Goal: Transaction & Acquisition: Purchase product/service

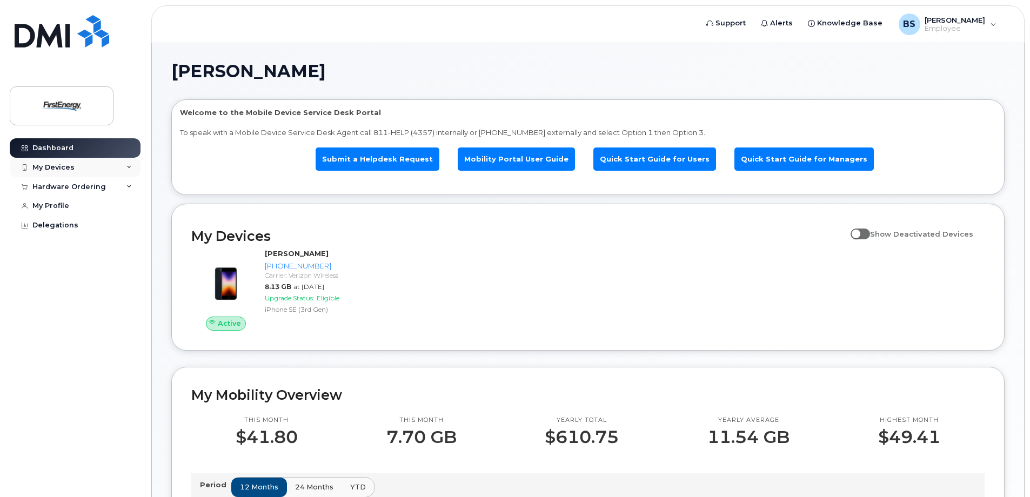
click at [130, 168] on icon at bounding box center [129, 167] width 5 height 5
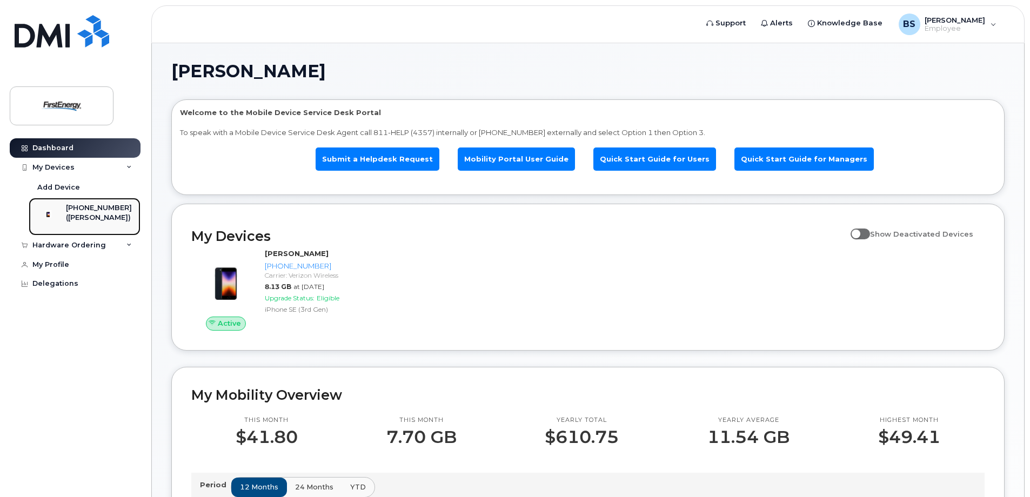
click at [84, 212] on div "[PHONE_NUMBER]" at bounding box center [99, 208] width 66 height 10
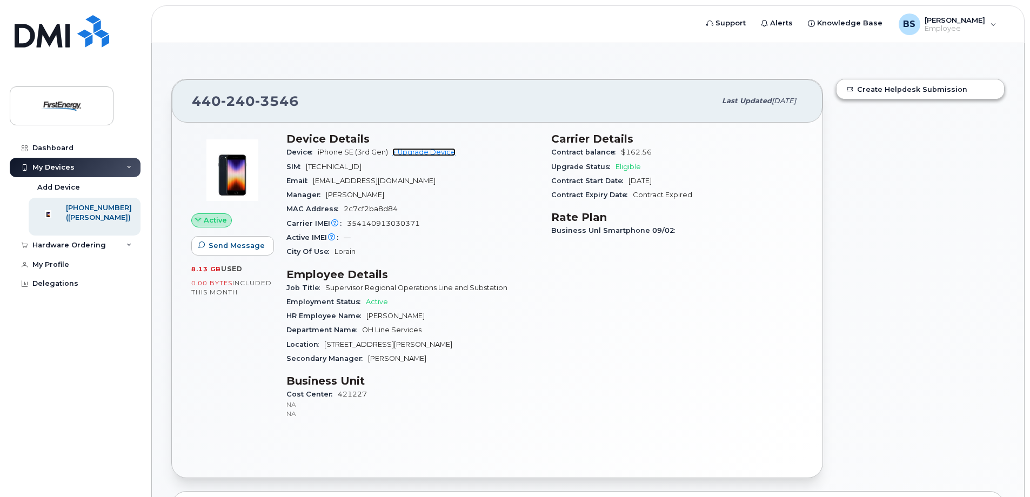
click at [430, 151] on link "+ Upgrade Device" at bounding box center [423, 152] width 63 height 8
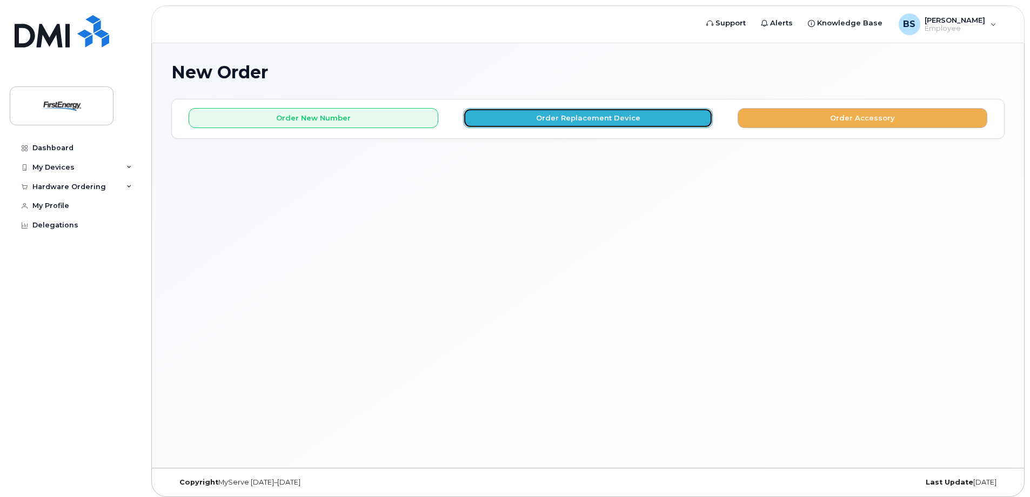
click at [599, 119] on button "Order Replacement Device" at bounding box center [588, 118] width 250 height 20
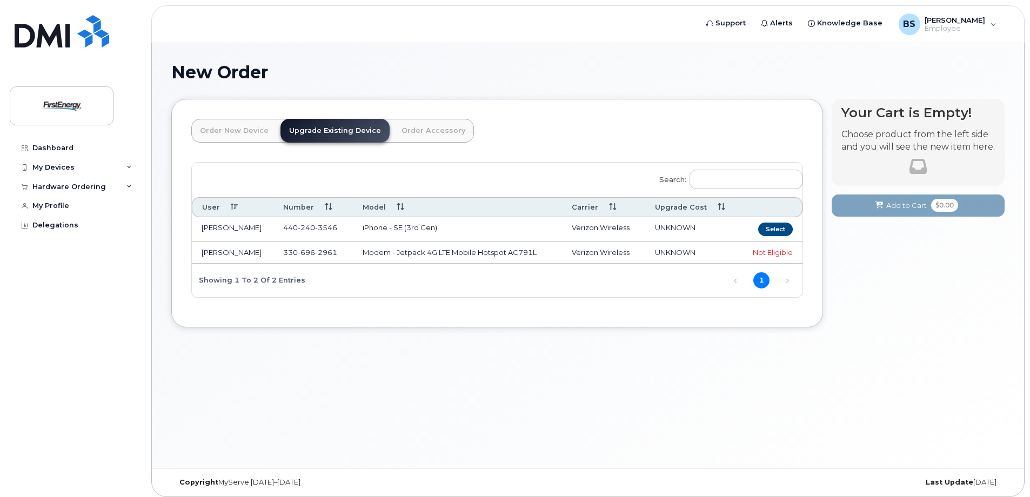
click at [396, 228] on td "iPhone - SE (3rd Gen)" at bounding box center [457, 229] width 209 height 25
click at [432, 229] on td "iPhone - SE (3rd Gen)" at bounding box center [457, 229] width 209 height 25
click at [775, 231] on button "Select" at bounding box center [775, 230] width 35 height 14
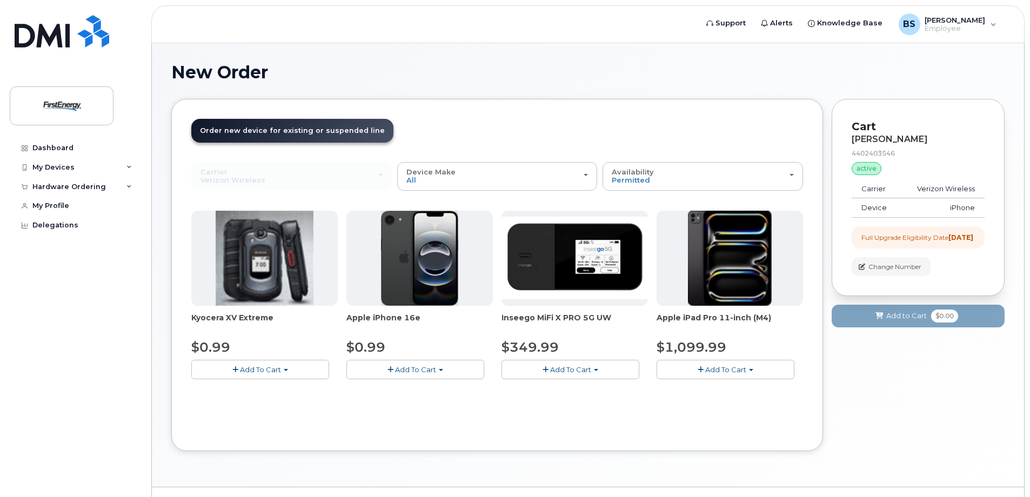
click at [445, 271] on img at bounding box center [420, 258] width 78 height 95
click at [407, 272] on img at bounding box center [420, 258] width 78 height 95
click at [455, 183] on div "Device Make All Cell Phone iPhone Modem Tablet" at bounding box center [498, 176] width 182 height 17
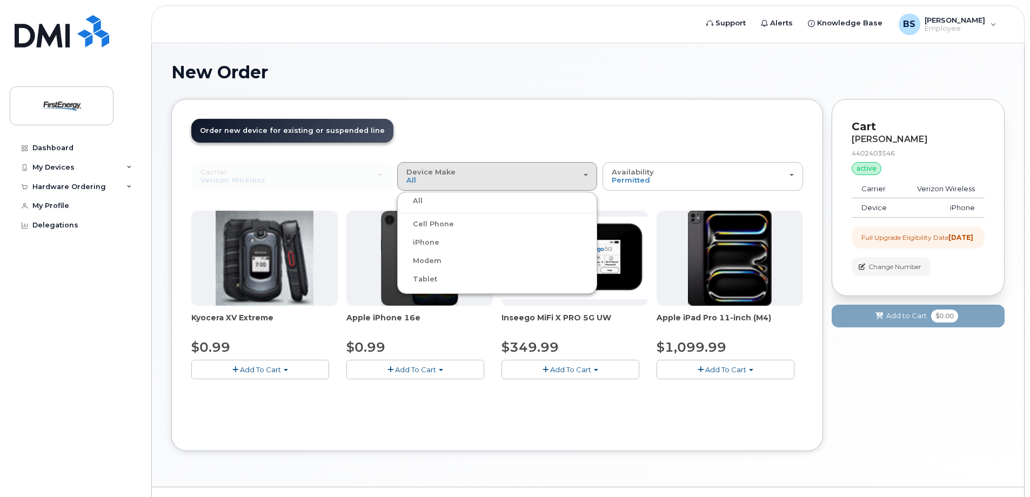
click at [444, 226] on label "Cell Phone" at bounding box center [427, 224] width 54 height 13
click at [0, 0] on input "Cell Phone" at bounding box center [0, 0] width 0 height 0
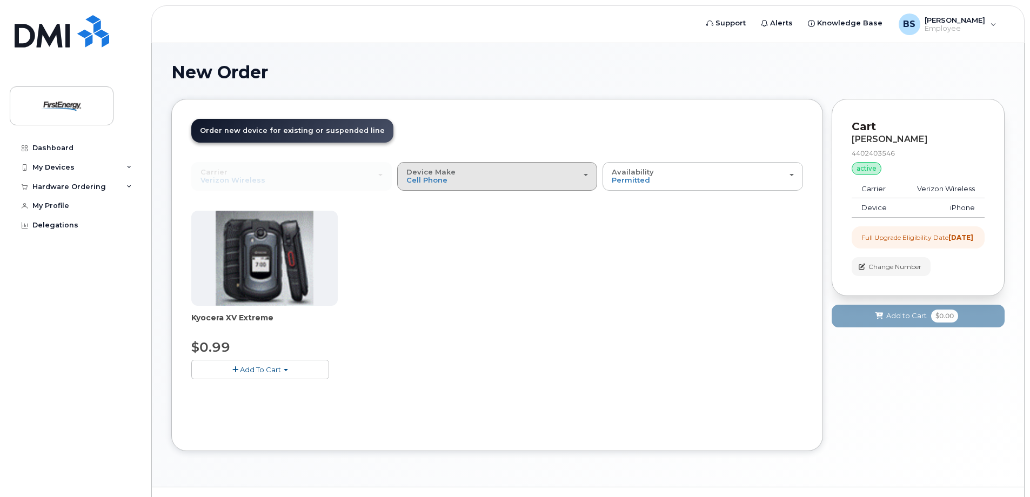
click at [574, 176] on div "Device Make All Cell Phone iPhone Modem Tablet" at bounding box center [498, 176] width 182 height 17
click at [434, 241] on label "iPhone" at bounding box center [419, 242] width 39 height 13
click at [0, 0] on input "iPhone" at bounding box center [0, 0] width 0 height 0
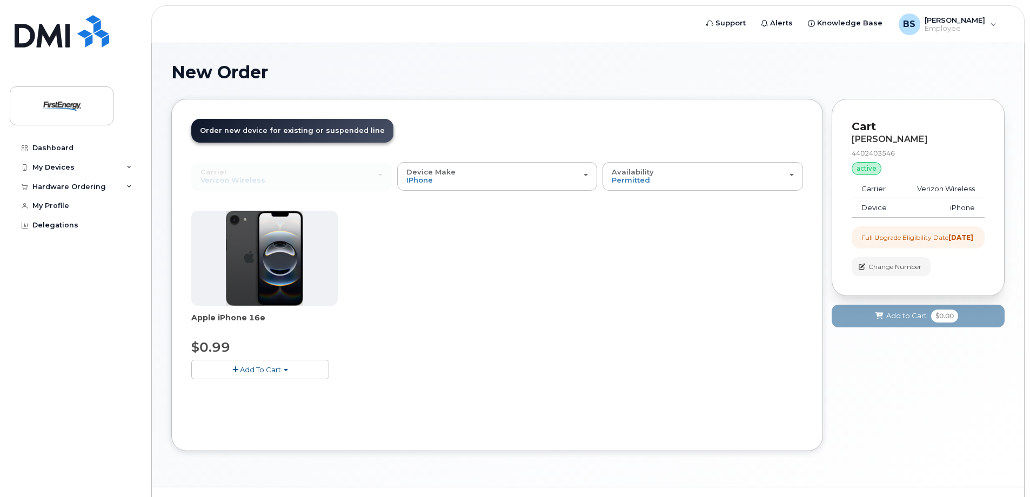
click at [254, 372] on span "Add To Cart" at bounding box center [260, 369] width 41 height 9
click at [244, 393] on link "$0.99 - 2 Year Upgrade" at bounding box center [246, 390] width 104 height 14
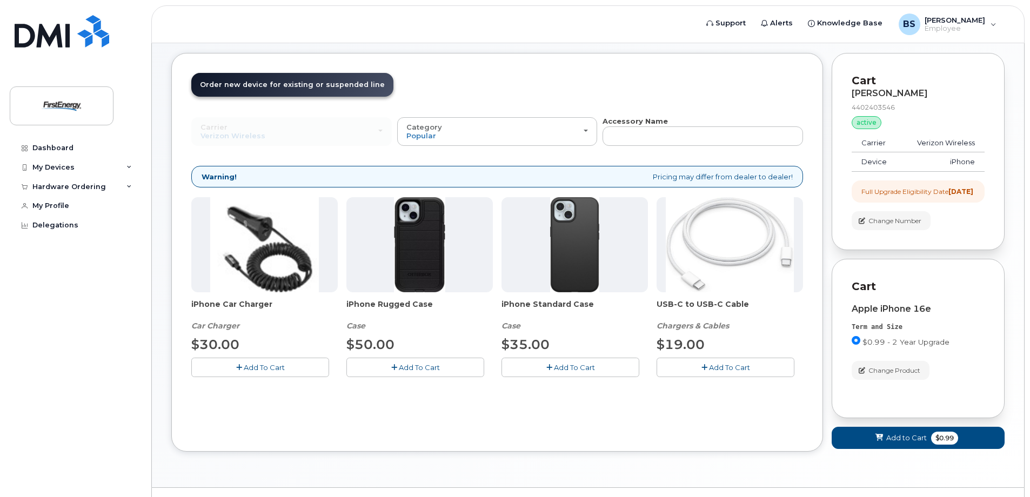
scroll to position [80, 0]
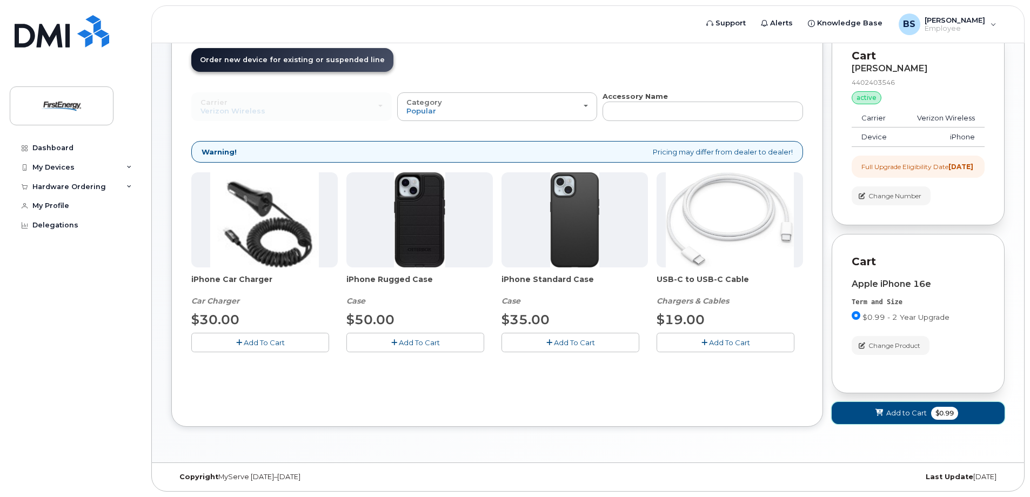
click at [891, 414] on span "Add to Cart" at bounding box center [907, 413] width 41 height 10
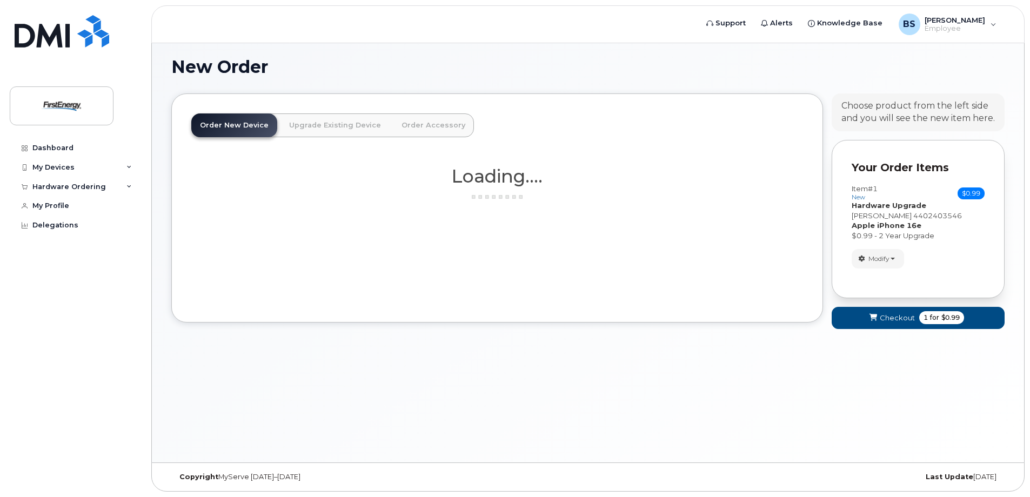
scroll to position [24, 0]
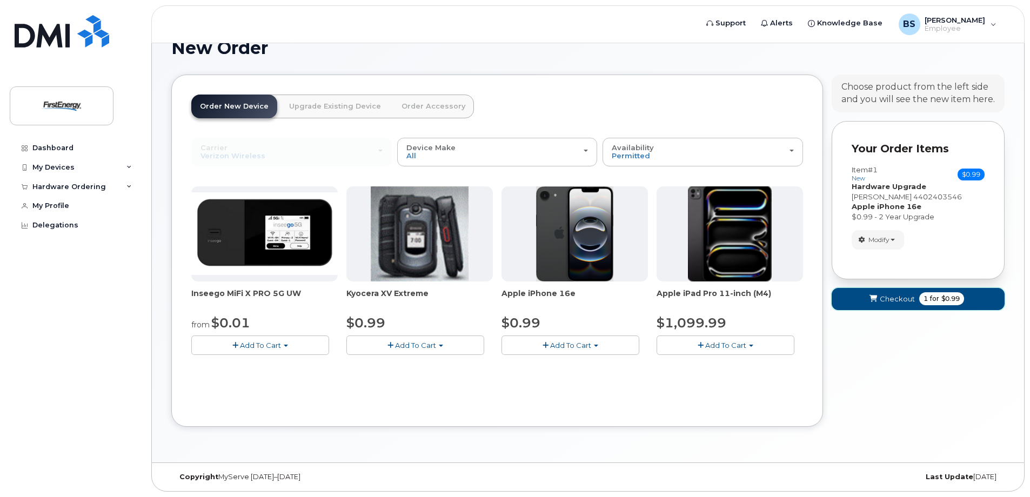
click at [890, 302] on span "Checkout" at bounding box center [897, 299] width 35 height 10
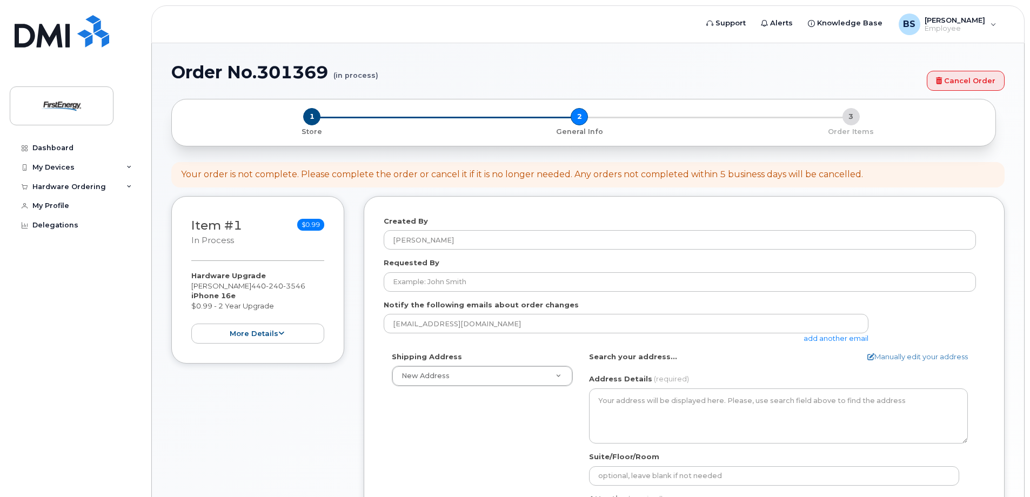
select select
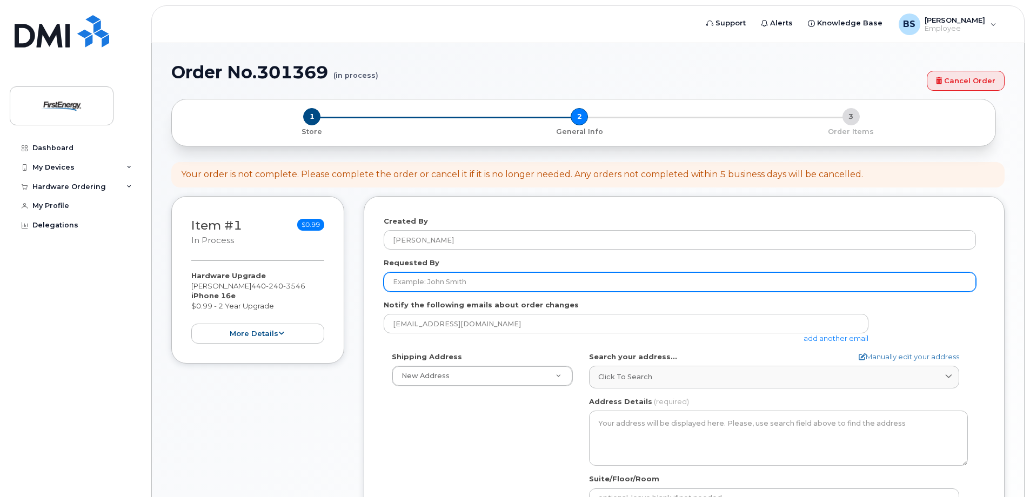
click at [436, 285] on input "Requested By" at bounding box center [680, 281] width 593 height 19
type input "Brent Smith"
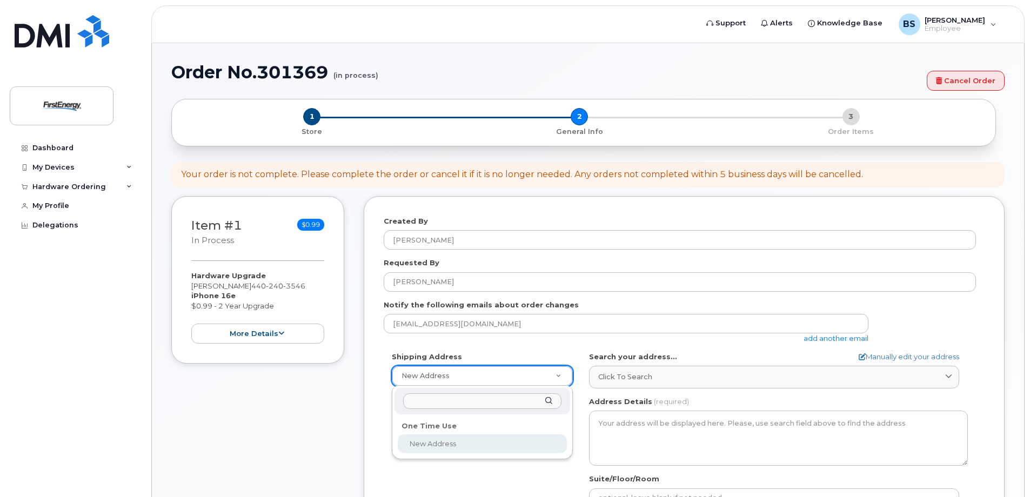
click at [473, 402] on input "text" at bounding box center [482, 402] width 158 height 16
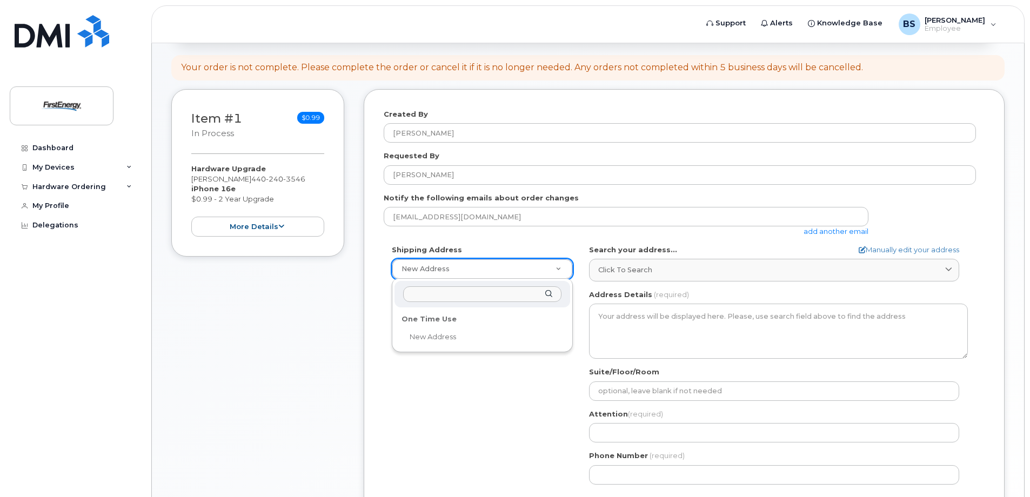
scroll to position [108, 0]
click at [434, 294] on input "text" at bounding box center [482, 293] width 158 height 16
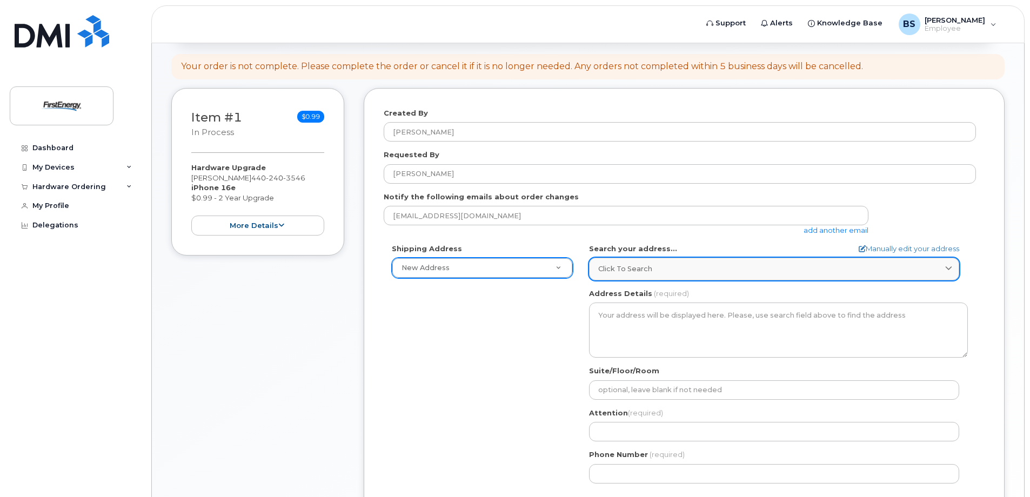
click at [636, 268] on span "Click to search" at bounding box center [625, 269] width 54 height 10
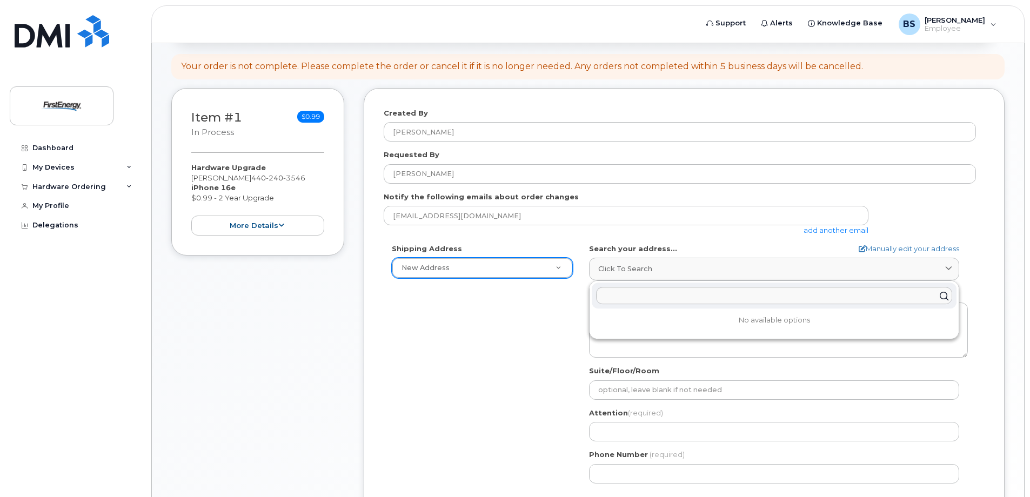
click at [480, 338] on div "Shipping Address New Address New Address AB Search your address... Manually edi…" at bounding box center [680, 368] width 593 height 248
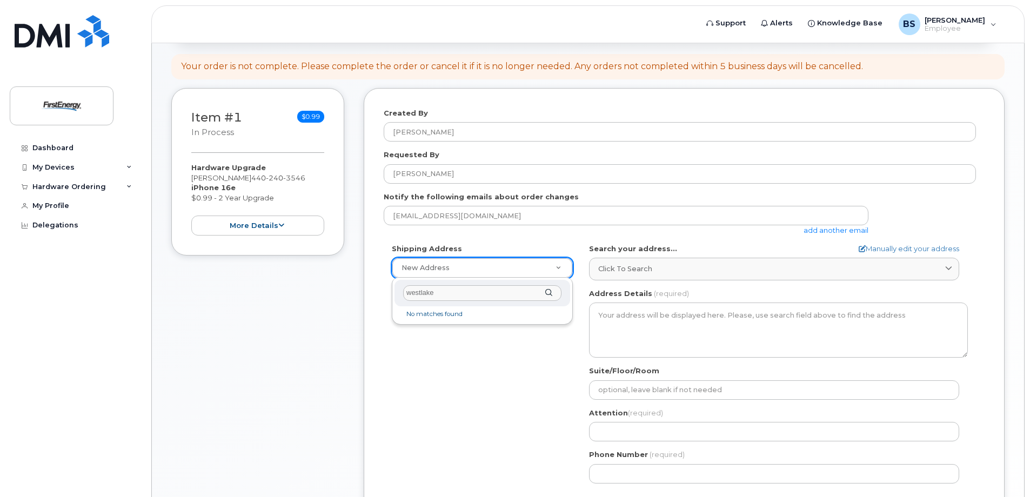
type input "westlake"
click at [553, 294] on div "westlake" at bounding box center [483, 293] width 176 height 26
click at [548, 288] on div "westlake" at bounding box center [483, 293] width 176 height 26
click at [548, 294] on div "westlake" at bounding box center [483, 293] width 176 height 26
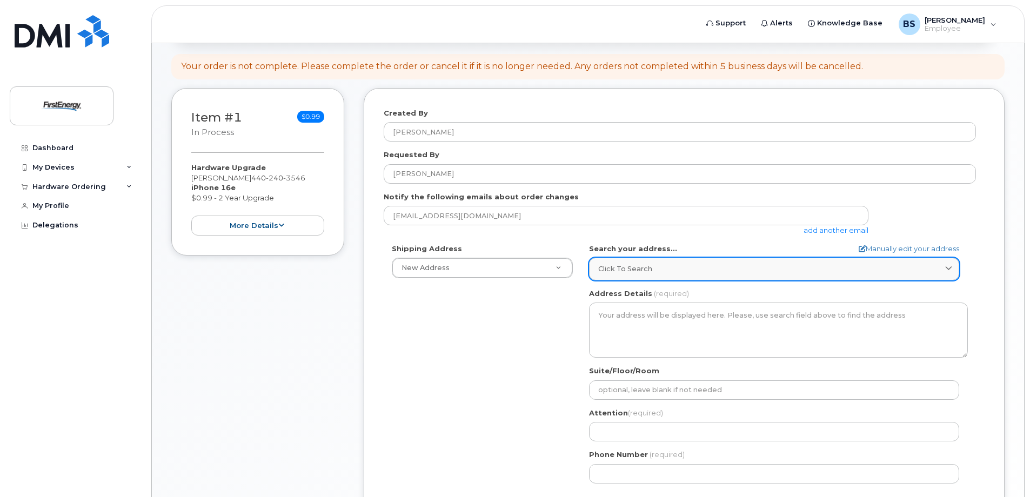
click at [667, 269] on div "Click to search" at bounding box center [774, 269] width 352 height 10
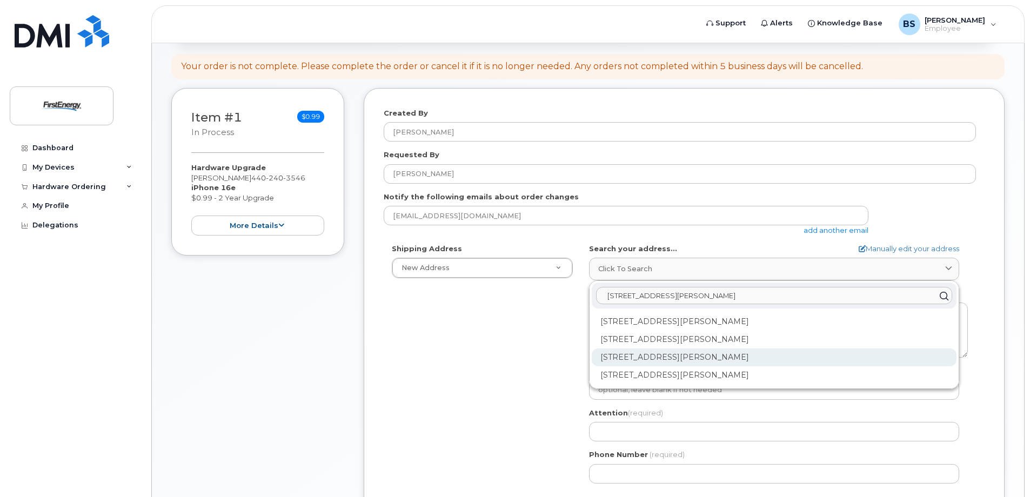
type input "735 bradley rd"
click at [696, 356] on div "735 Bradley Rd Westlake OH 44145-1038" at bounding box center [774, 358] width 365 height 18
select select
type textarea "735 Bradley Rd WESTLAKE OH 44145-1038 UNITED STATES"
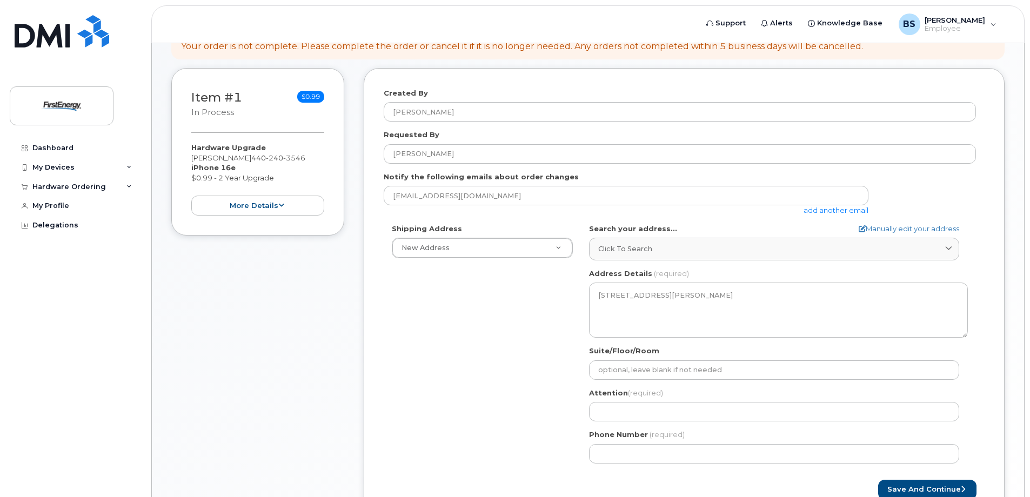
scroll to position [162, 0]
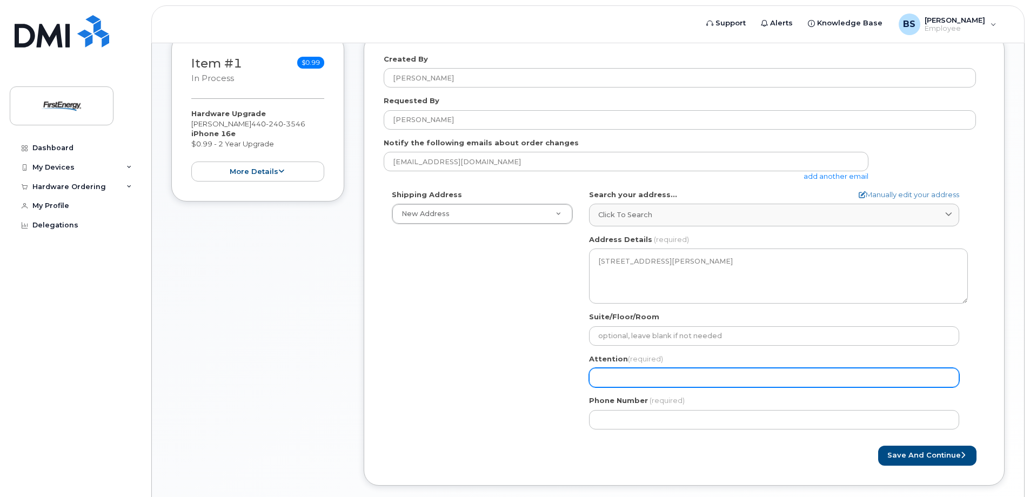
click at [648, 376] on input "Attention (required)" at bounding box center [774, 377] width 370 height 19
select select
type input "B"
select select
type input "Br"
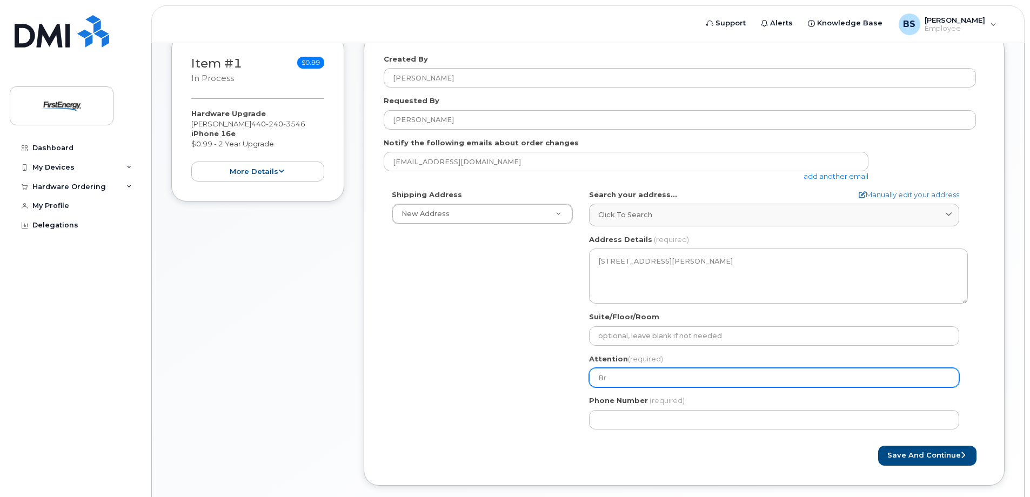
select select
type input "Bre"
select select
type input "Bren"
select select
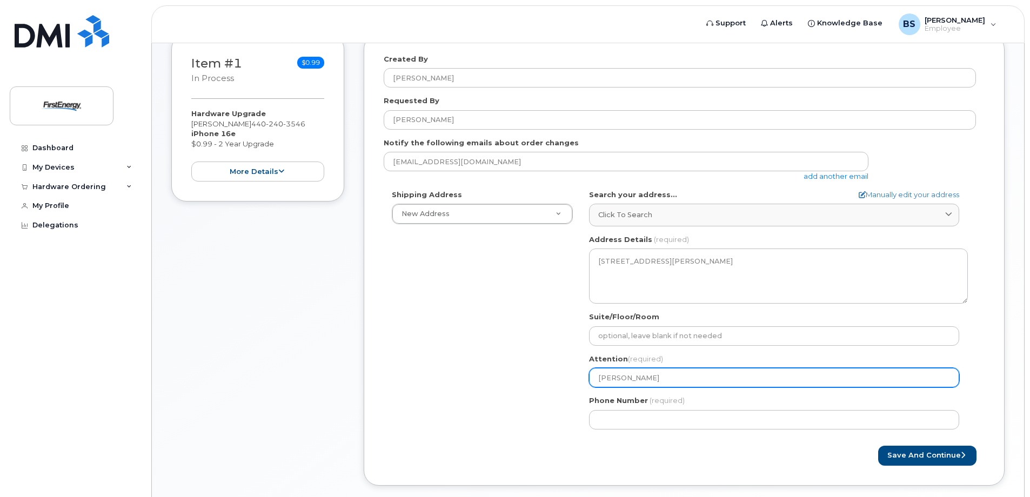
type input "Brent"
select select
type input "Brent S"
select select
type input "Brent Sm"
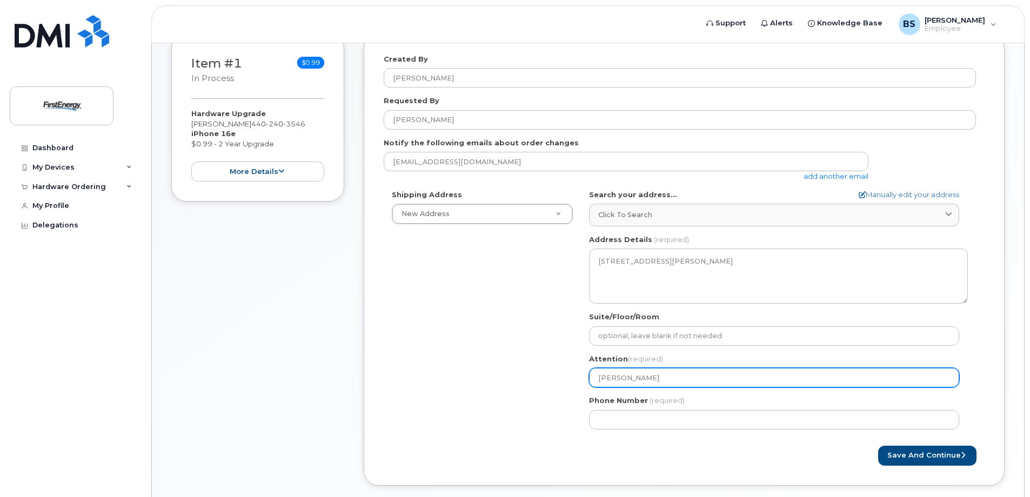
select select
type input "Brent Smi"
select select
type input "Brent Smit"
select select
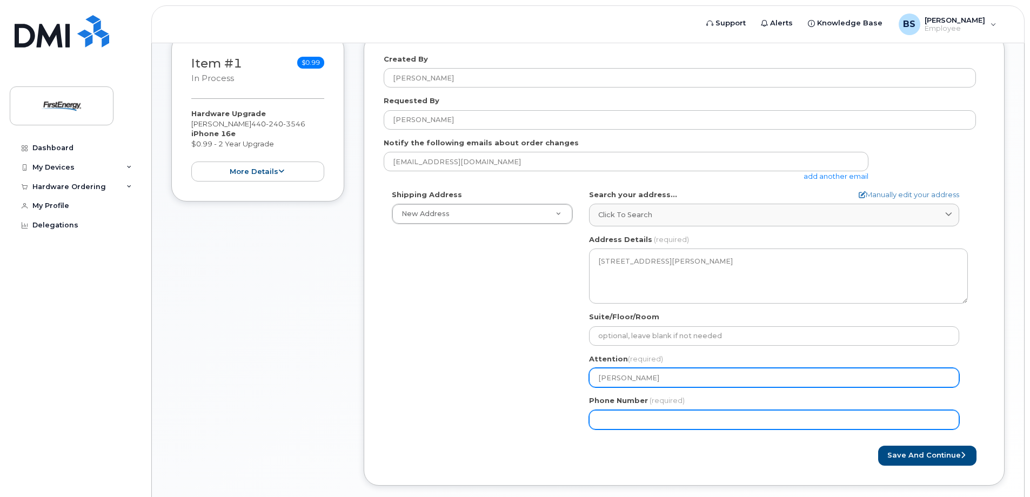
type input "Brent Smith"
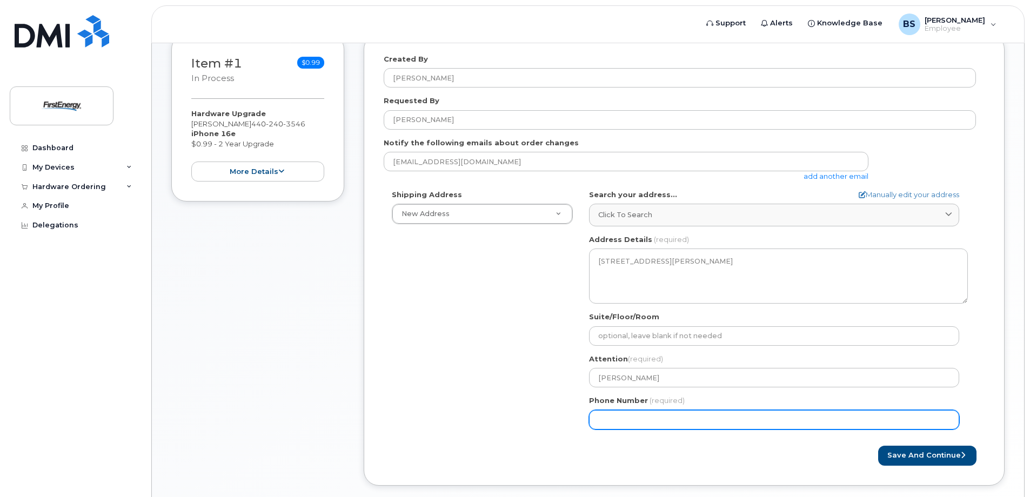
click at [637, 424] on input "Phone Number" at bounding box center [774, 419] width 370 height 19
type input "440240354"
select select
type input "4402403546"
click at [615, 420] on input "4402403546" at bounding box center [774, 419] width 370 height 19
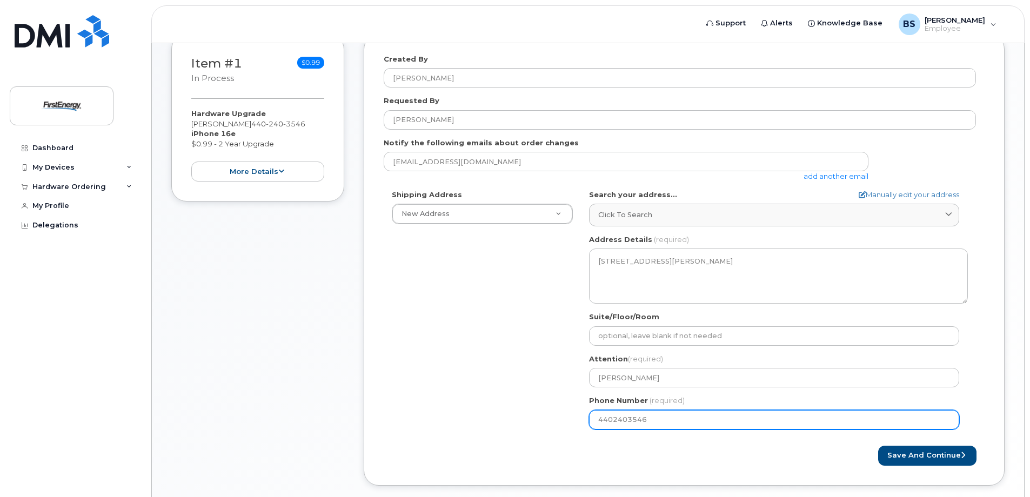
select select
click at [630, 421] on input "Phone Number" at bounding box center [774, 419] width 370 height 19
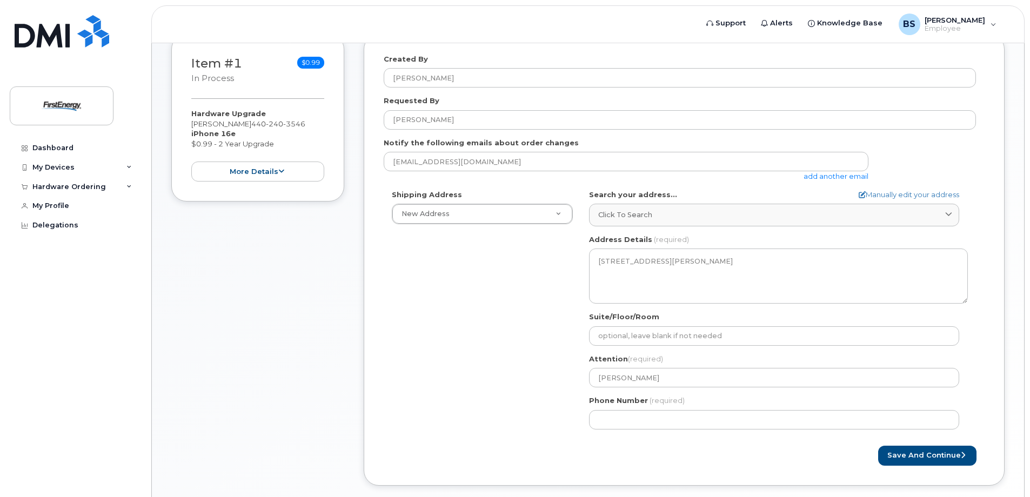
click at [734, 487] on div "Created By brent smith Requested By Brent Smith Notify the following emails abo…" at bounding box center [684, 268] width 641 height 468
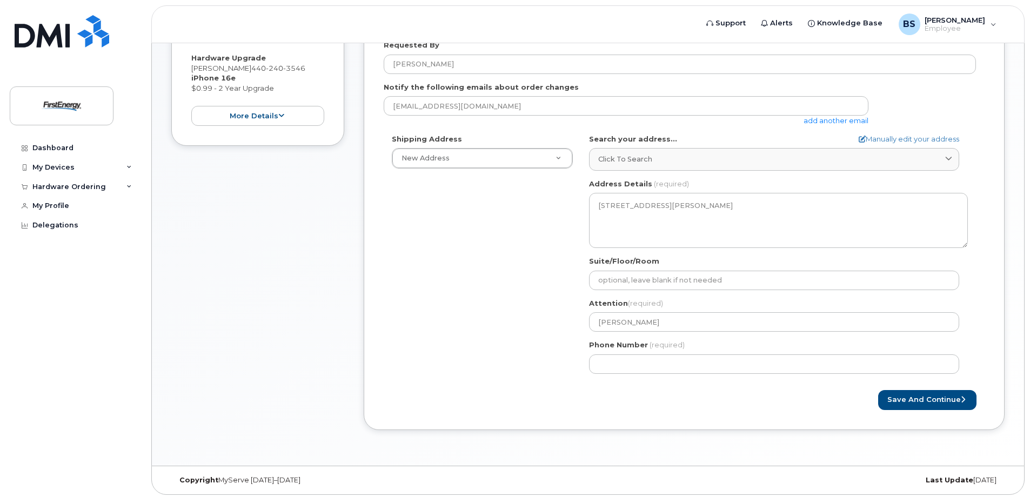
scroll to position [221, 0]
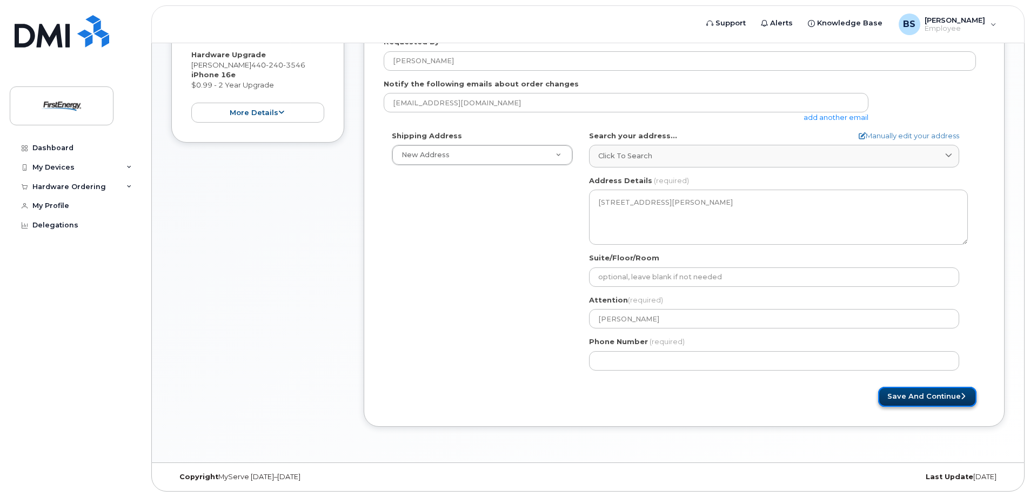
click at [909, 397] on button "Save and Continue" at bounding box center [928, 397] width 98 height 20
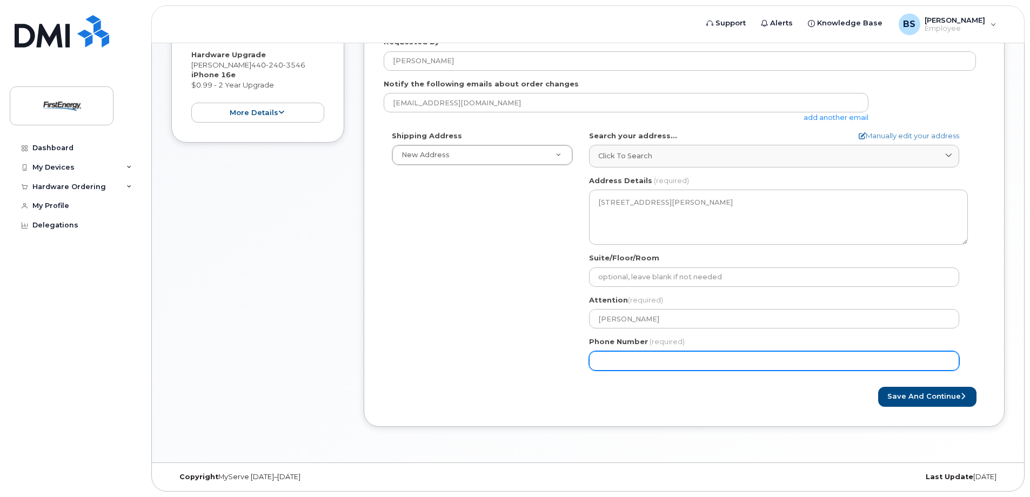
click at [616, 360] on input "Phone Number" at bounding box center [774, 360] width 370 height 19
select select
type input "4402403546"
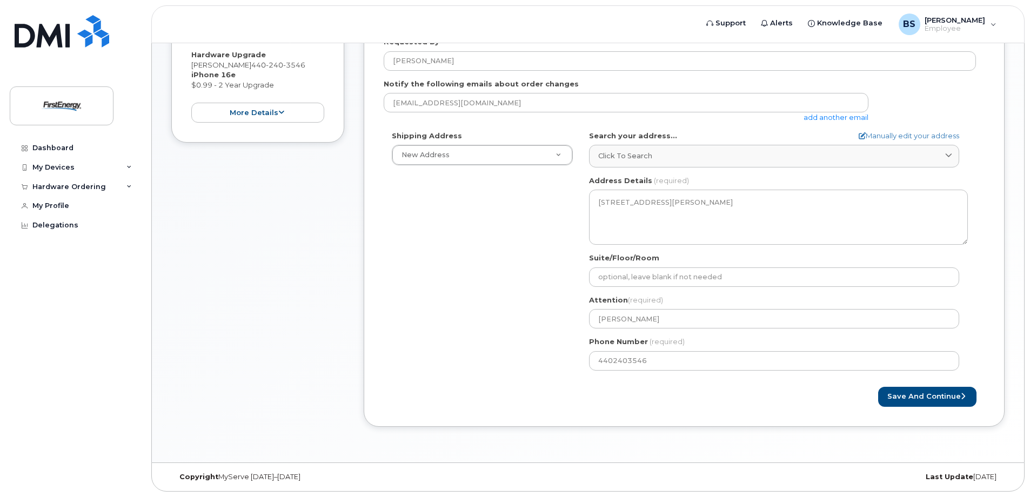
click at [764, 403] on div "Save and Continue" at bounding box center [834, 397] width 301 height 20
click at [904, 398] on button "Save and Continue" at bounding box center [928, 397] width 98 height 20
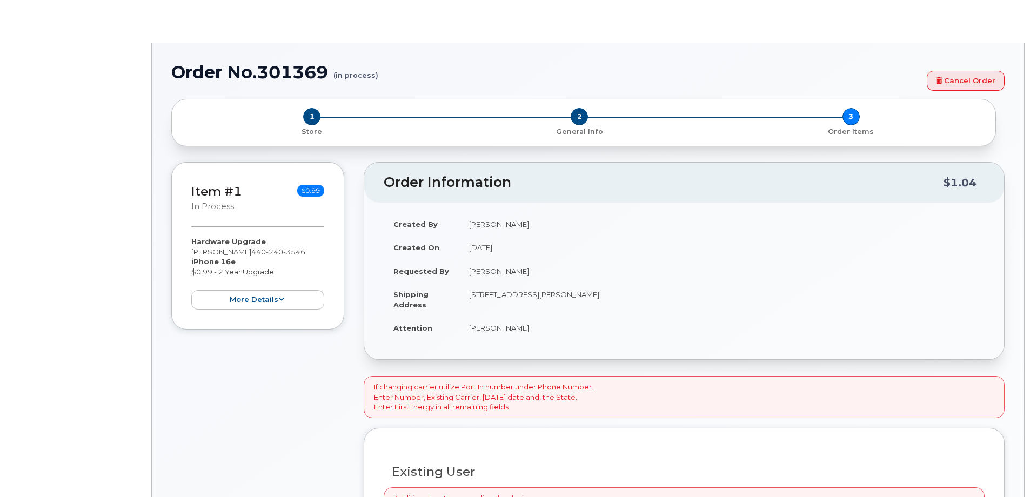
select select "2065230"
type input "2080982"
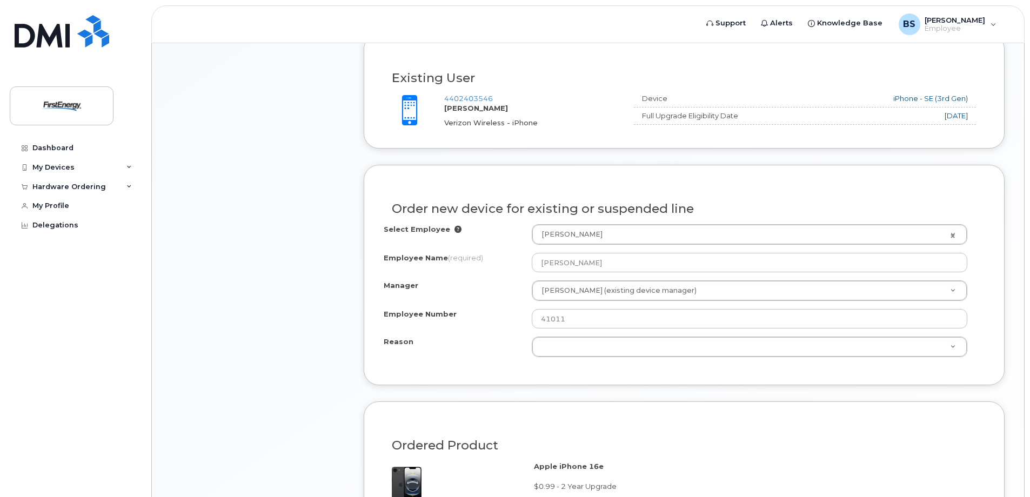
scroll to position [432, 0]
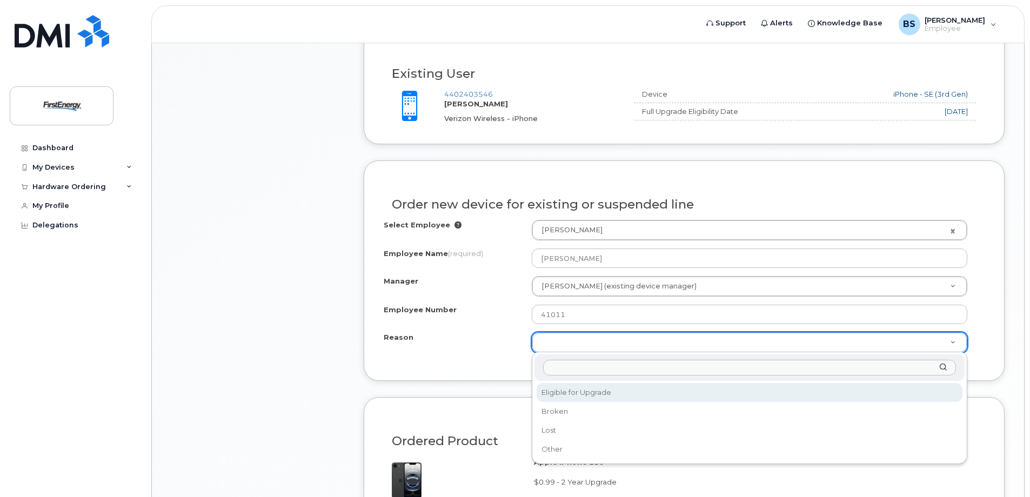
select select "eligible_for_upgrade"
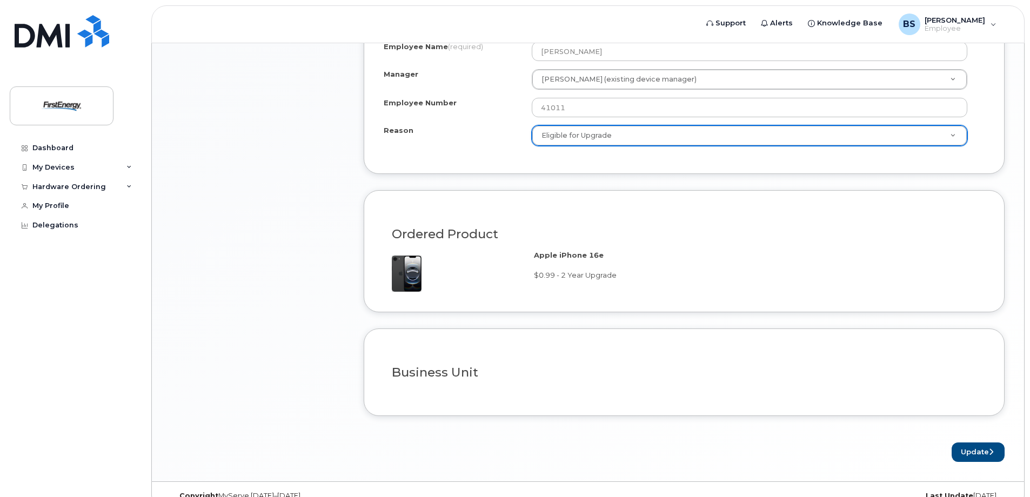
scroll to position [658, 0]
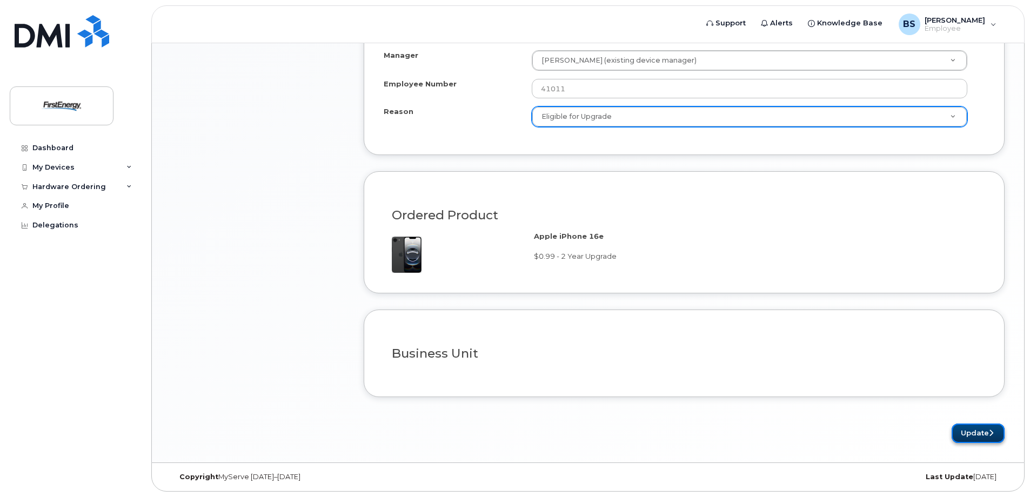
click at [963, 434] on button "Update" at bounding box center [978, 434] width 53 height 20
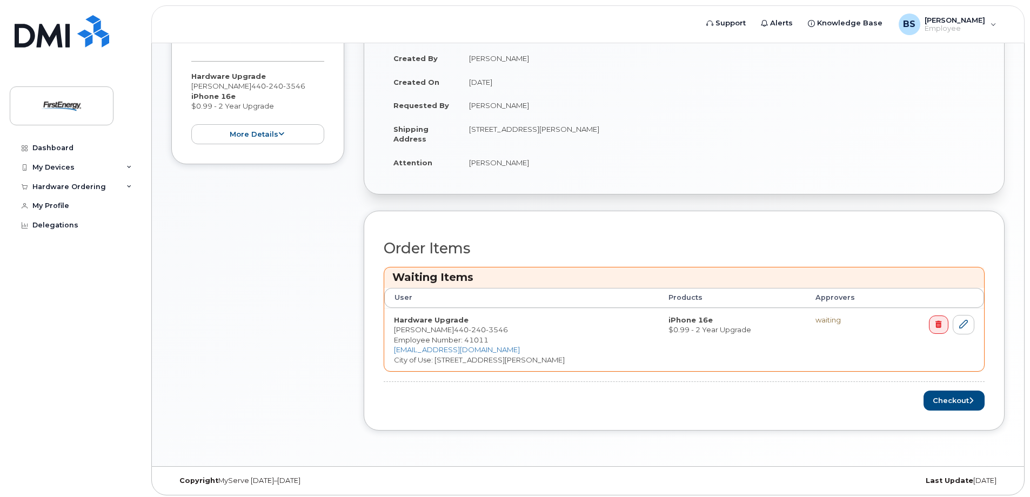
scroll to position [250, 0]
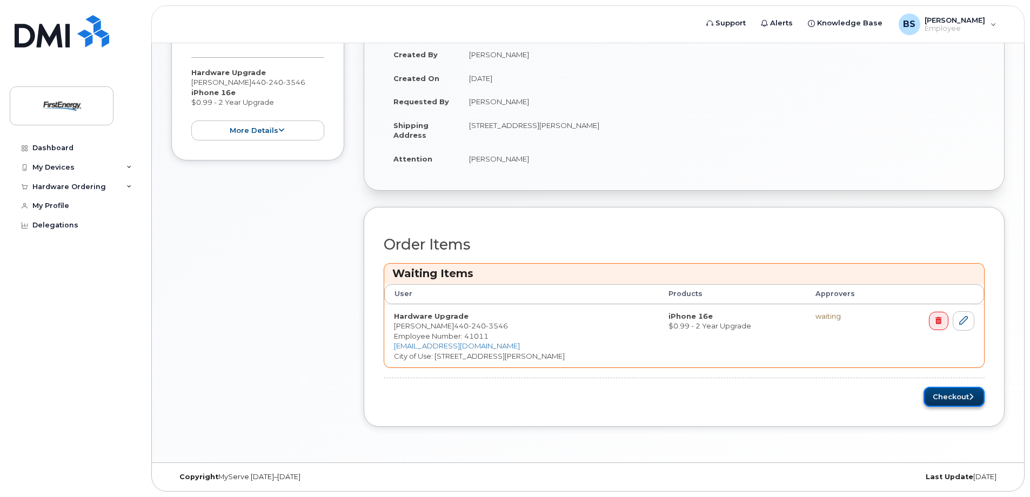
click at [948, 398] on button "Checkout" at bounding box center [954, 397] width 61 height 20
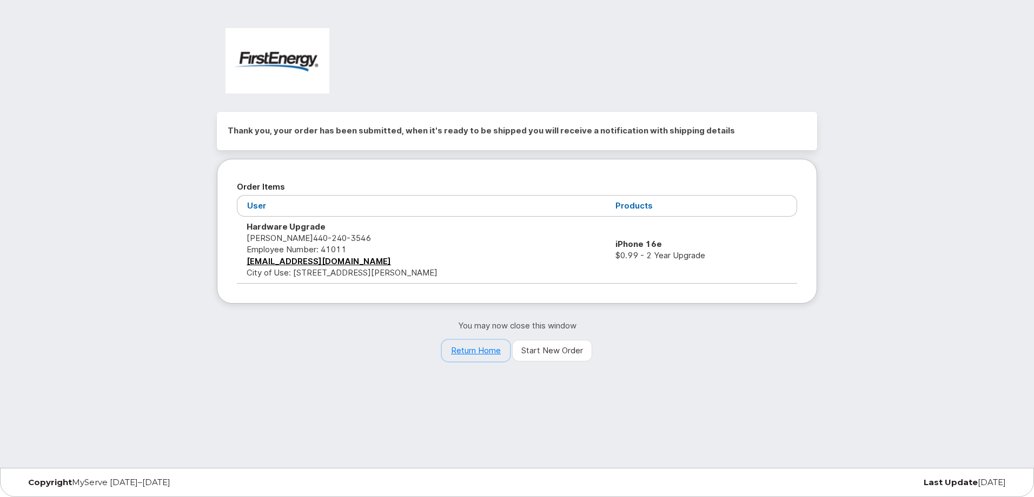
click at [476, 355] on link "Return Home" at bounding box center [476, 351] width 68 height 22
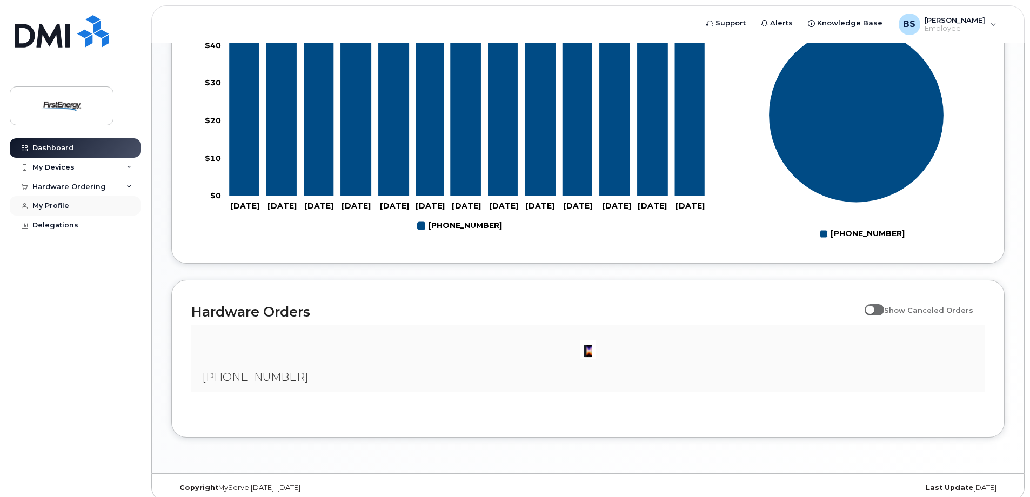
scroll to position [517, 0]
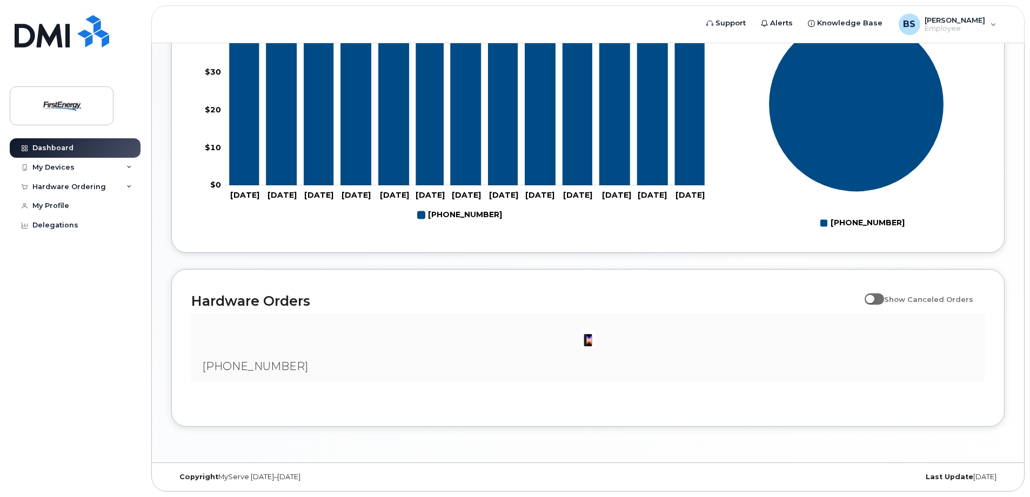
click at [588, 341] on img at bounding box center [588, 339] width 22 height 22
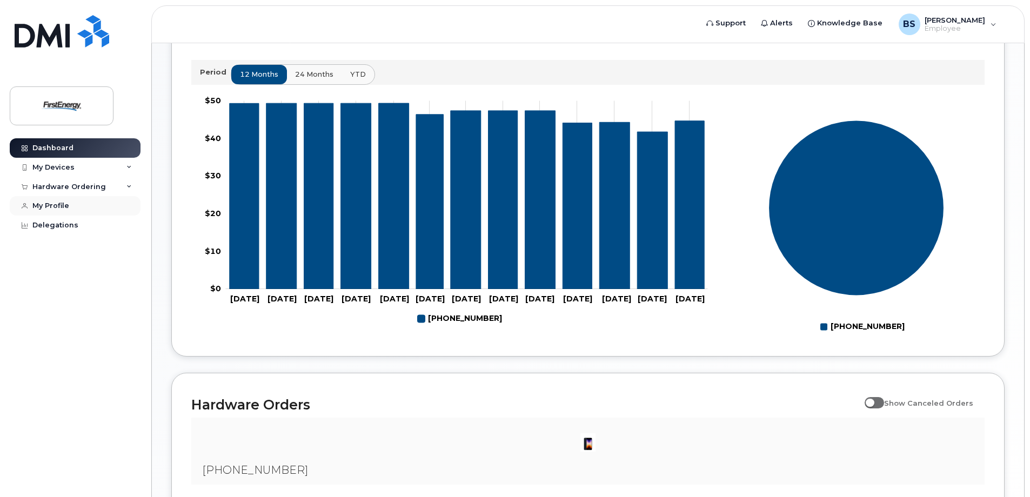
scroll to position [409, 0]
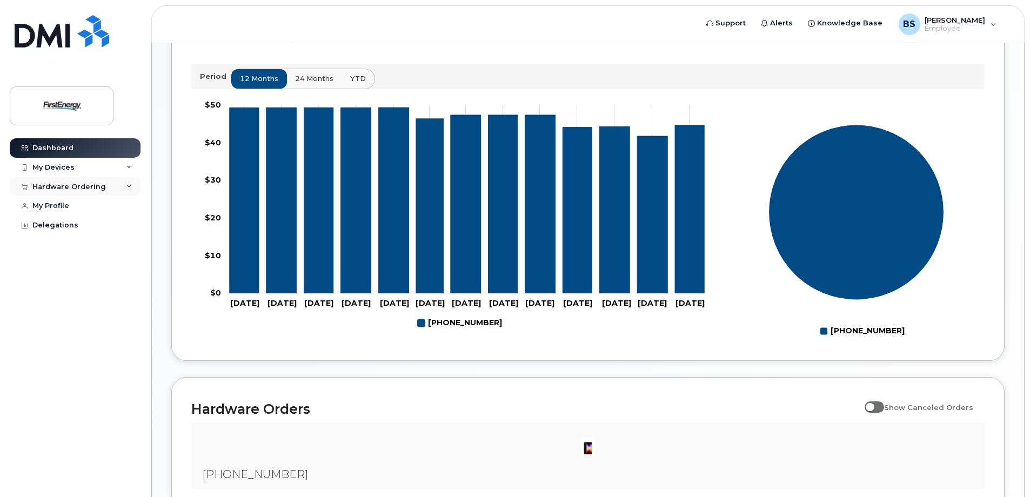
click at [96, 188] on div "Hardware Ordering" at bounding box center [69, 187] width 74 height 9
click at [61, 207] on div "My Orders" at bounding box center [56, 207] width 39 height 10
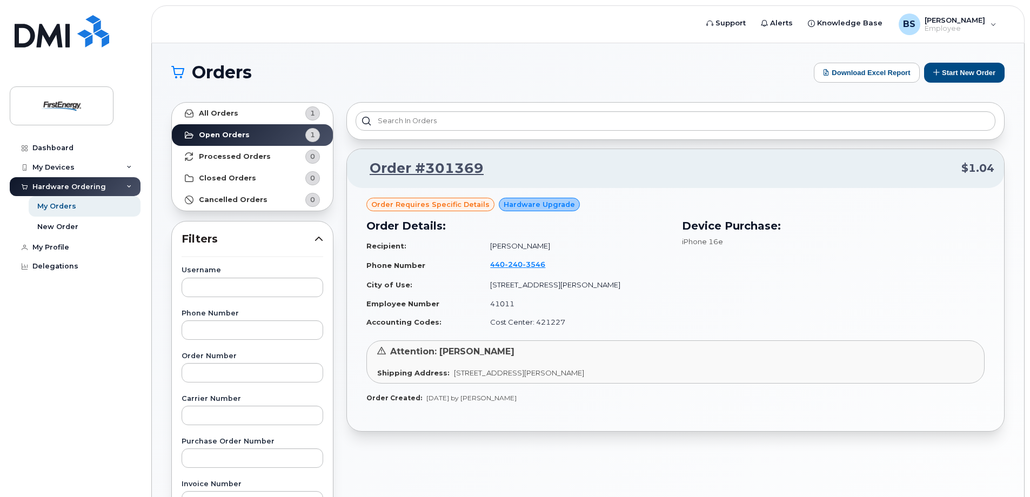
click at [476, 206] on span "Order requires Specific details" at bounding box center [430, 204] width 118 height 10
